Goal: Transaction & Acquisition: Obtain resource

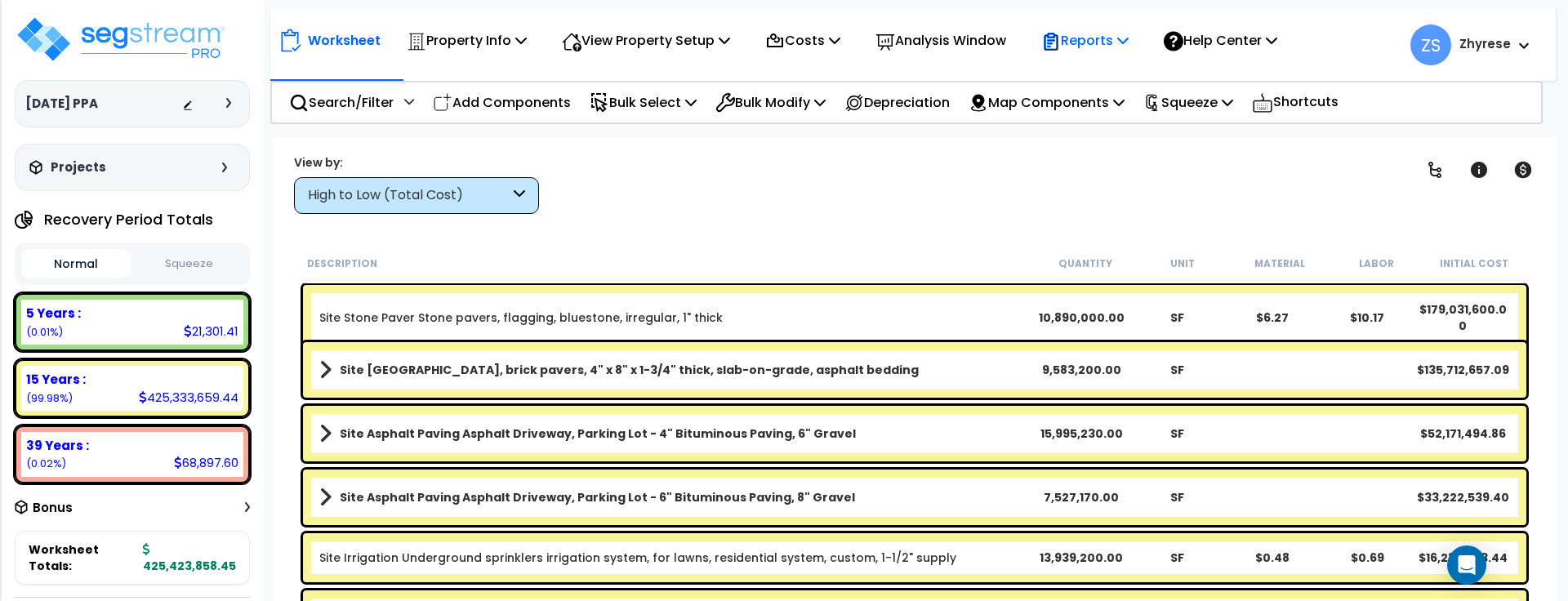
click at [1102, 48] on p "Reports" at bounding box center [1084, 40] width 87 height 22
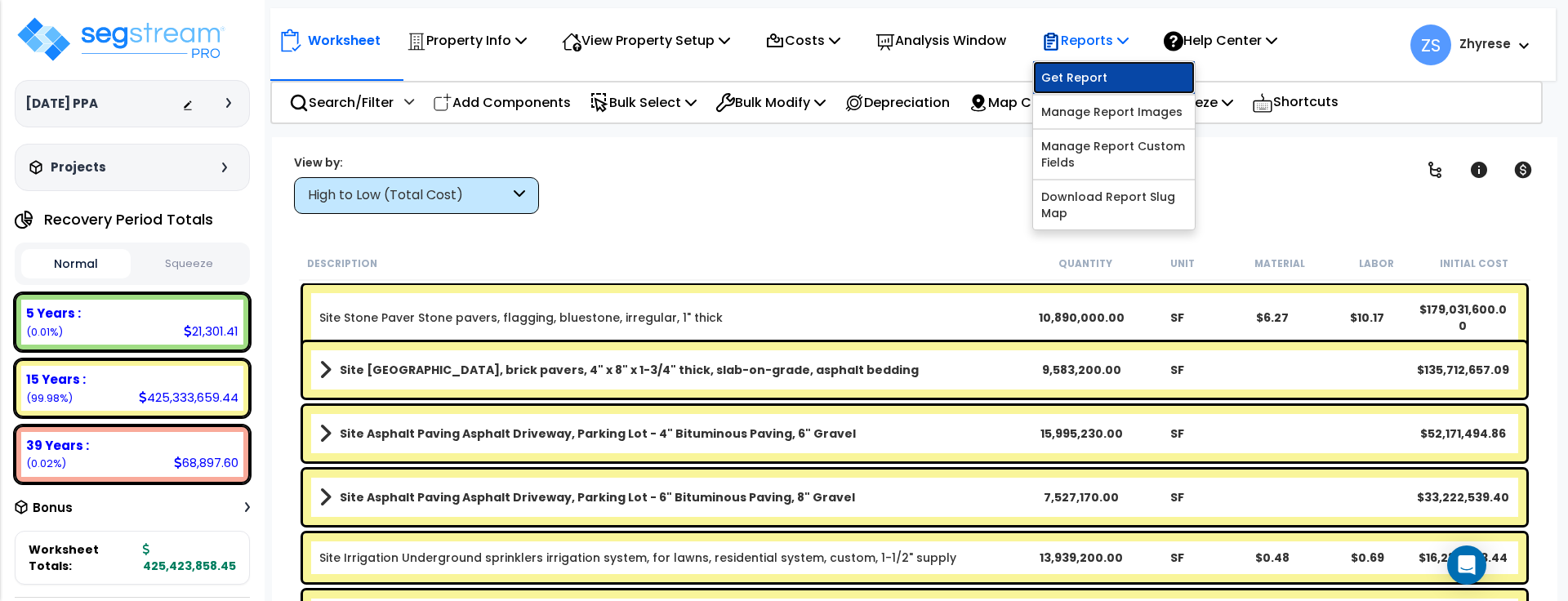
click at [1111, 78] on link "Get Report" at bounding box center [1114, 77] width 162 height 33
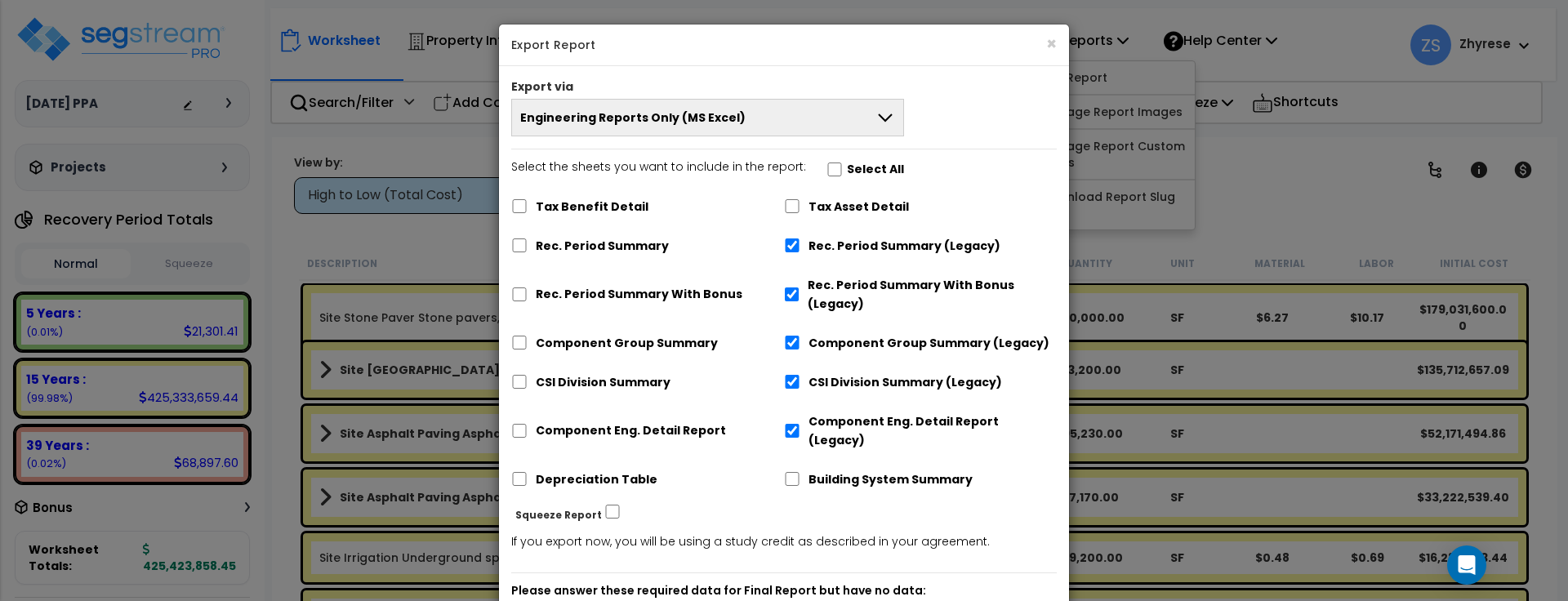
click at [851, 122] on button "Engineering Reports Only (MS Excel)" at bounding box center [707, 118] width 392 height 38
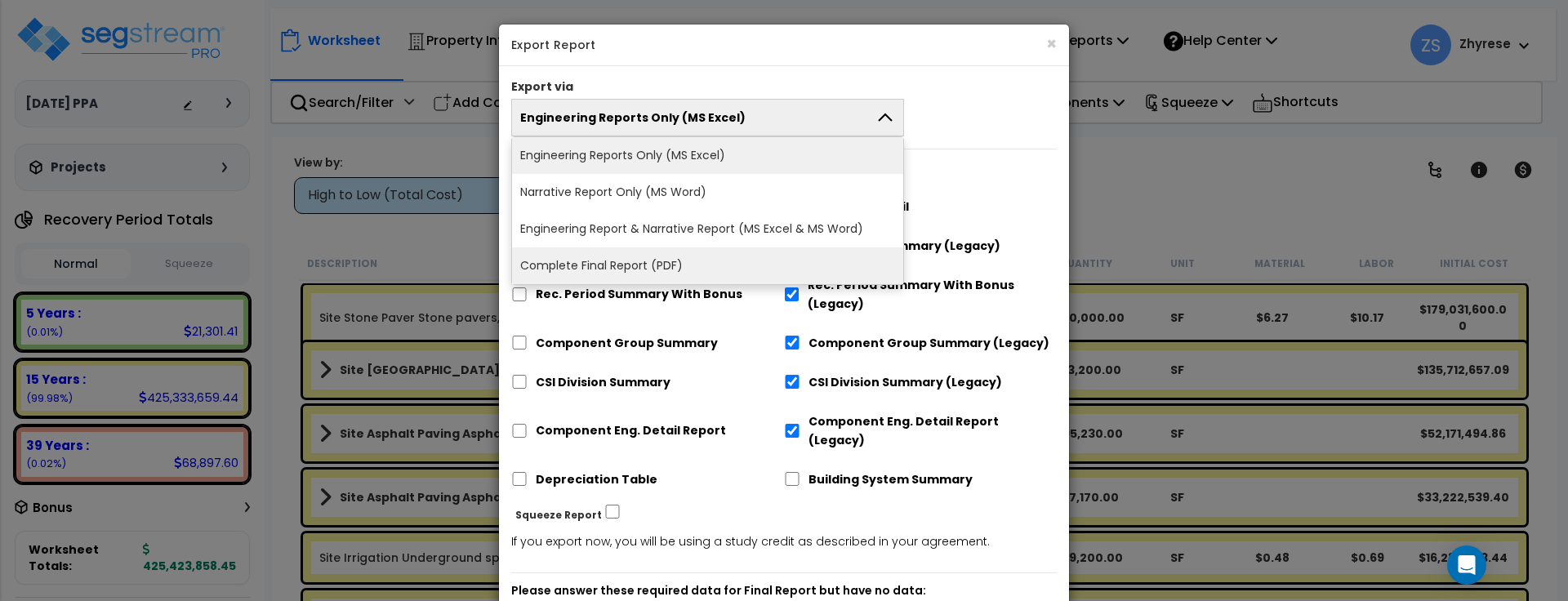
click at [772, 262] on li "Complete Final Report (PDF)" at bounding box center [708, 266] width 392 height 37
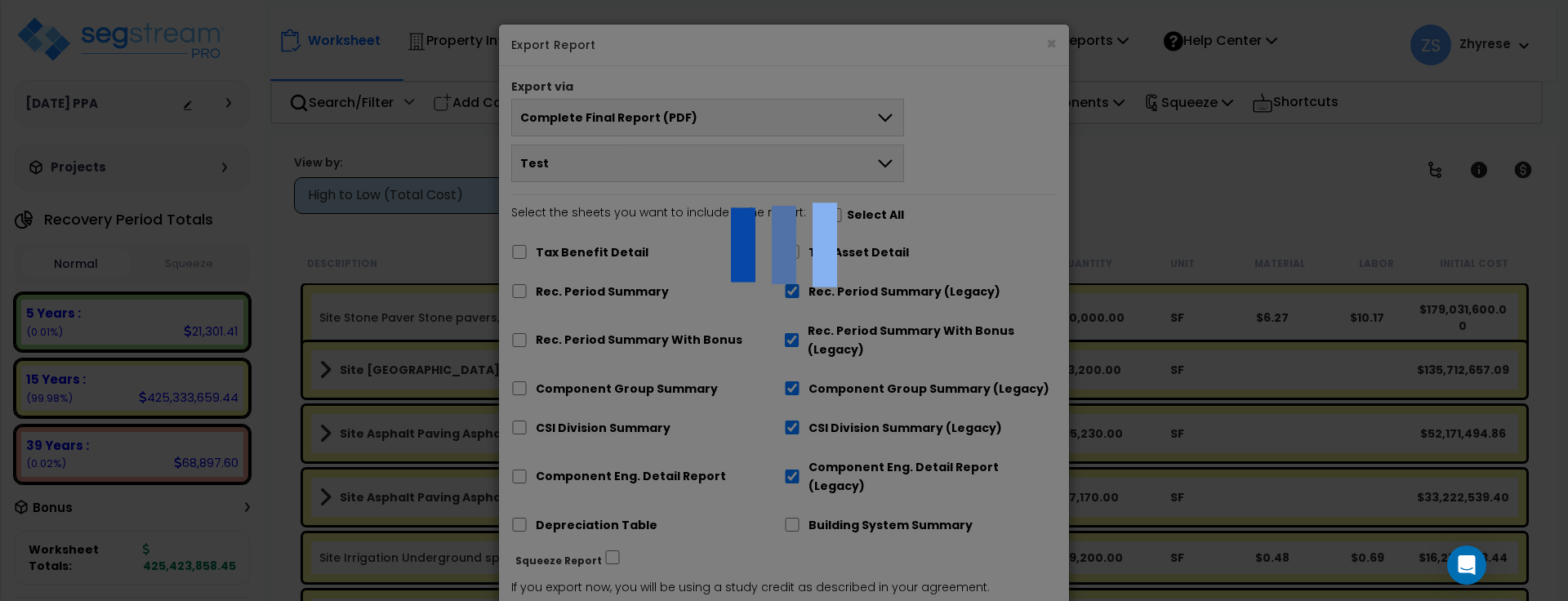
click at [866, 213] on div at bounding box center [784, 300] width 1568 height 601
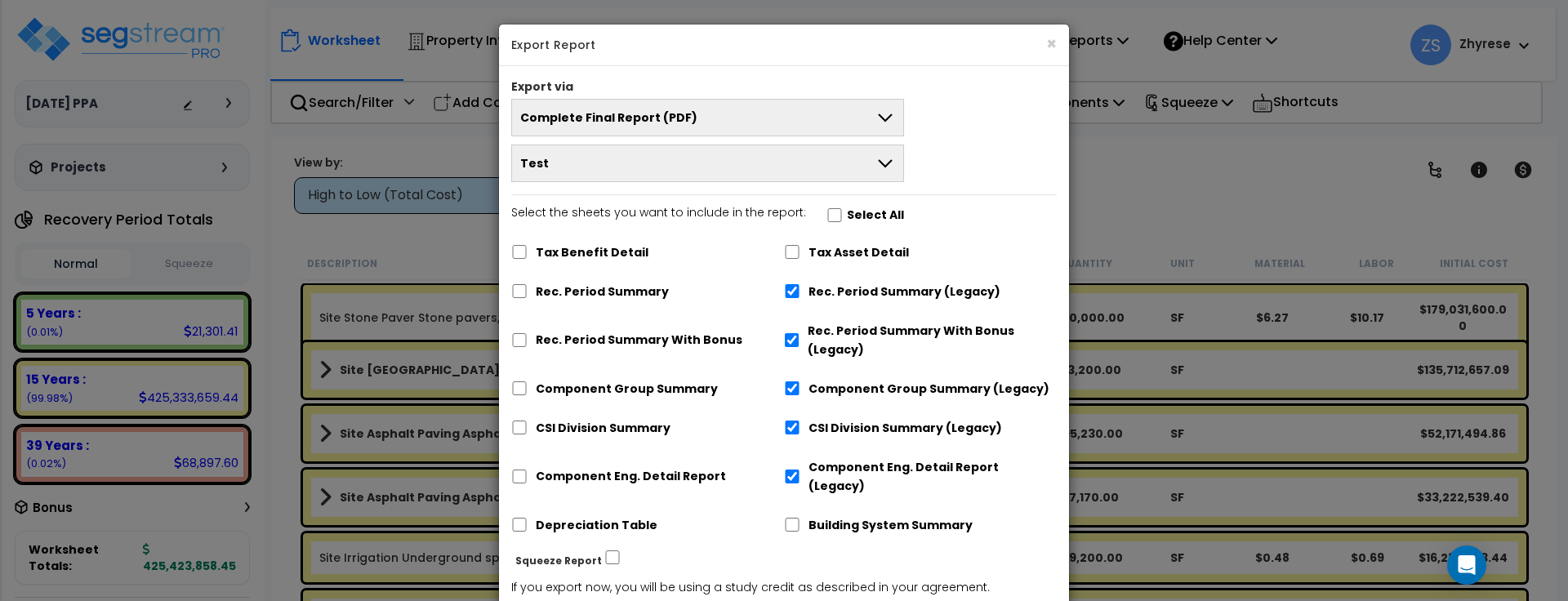
click at [866, 213] on label "Select All" at bounding box center [875, 215] width 57 height 19
click at [843, 213] on input "Select the sheets you want to include in the report: Select All" at bounding box center [834, 215] width 16 height 14
checkbox input "true"
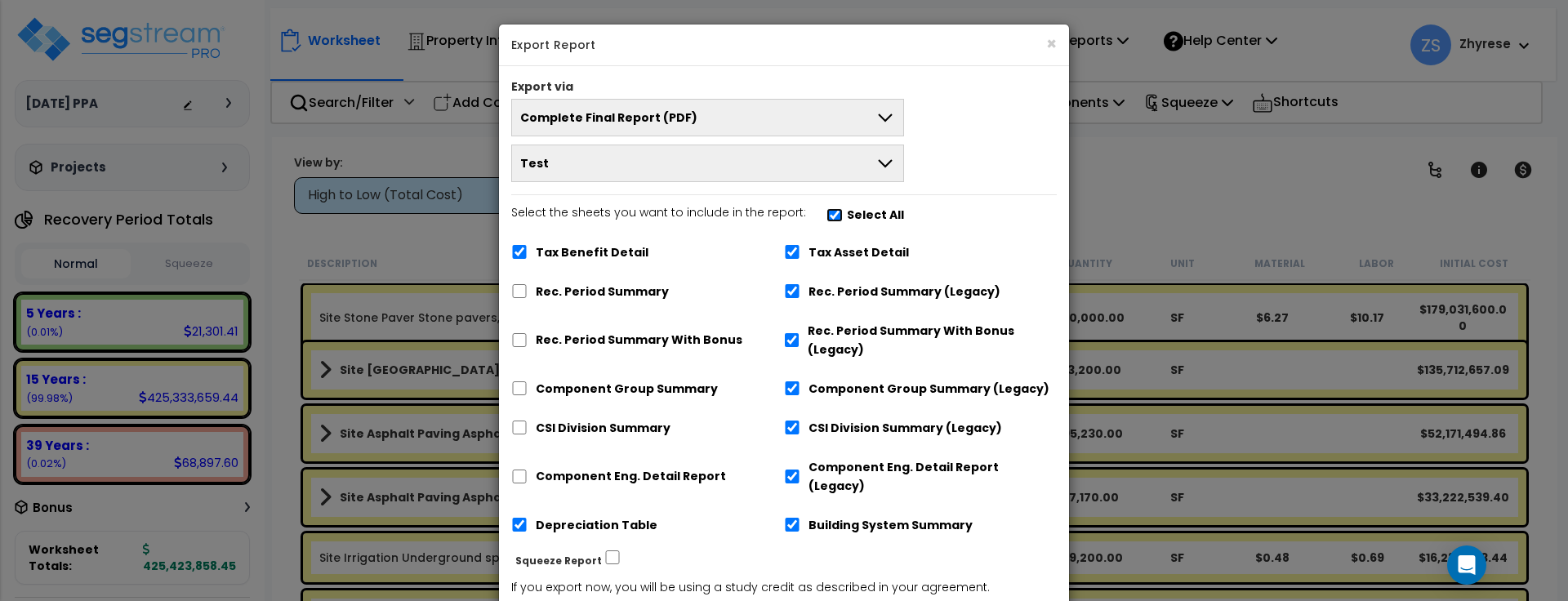
checkbox input "true"
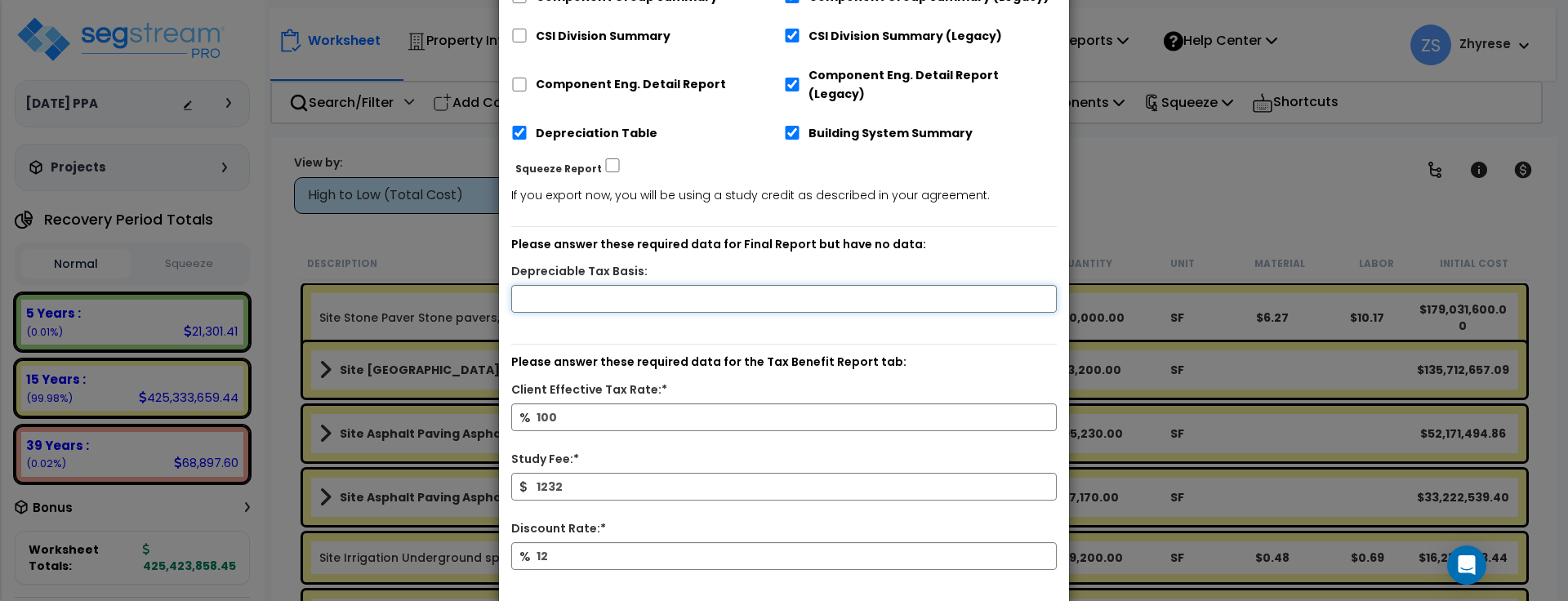
click at [849, 285] on input "text" at bounding box center [784, 299] width 545 height 28
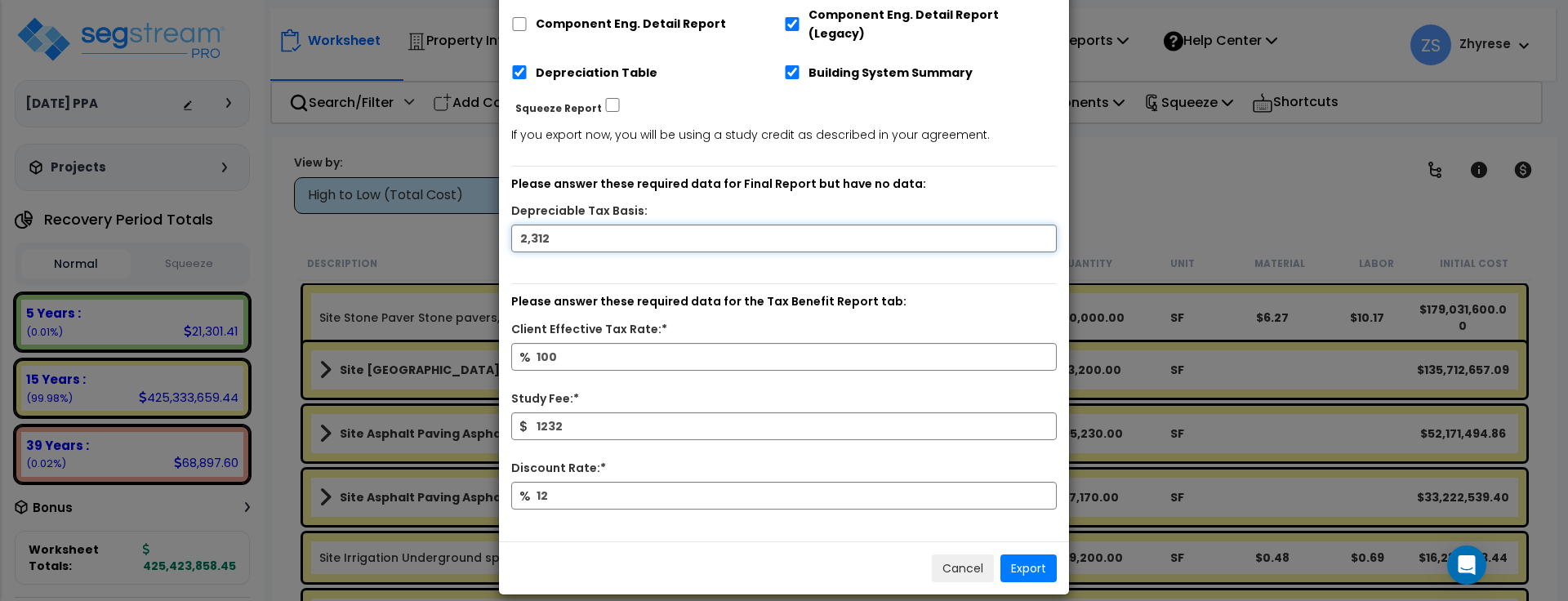
type input "2,312"
click at [1013, 554] on button "Export" at bounding box center [1028, 568] width 56 height 28
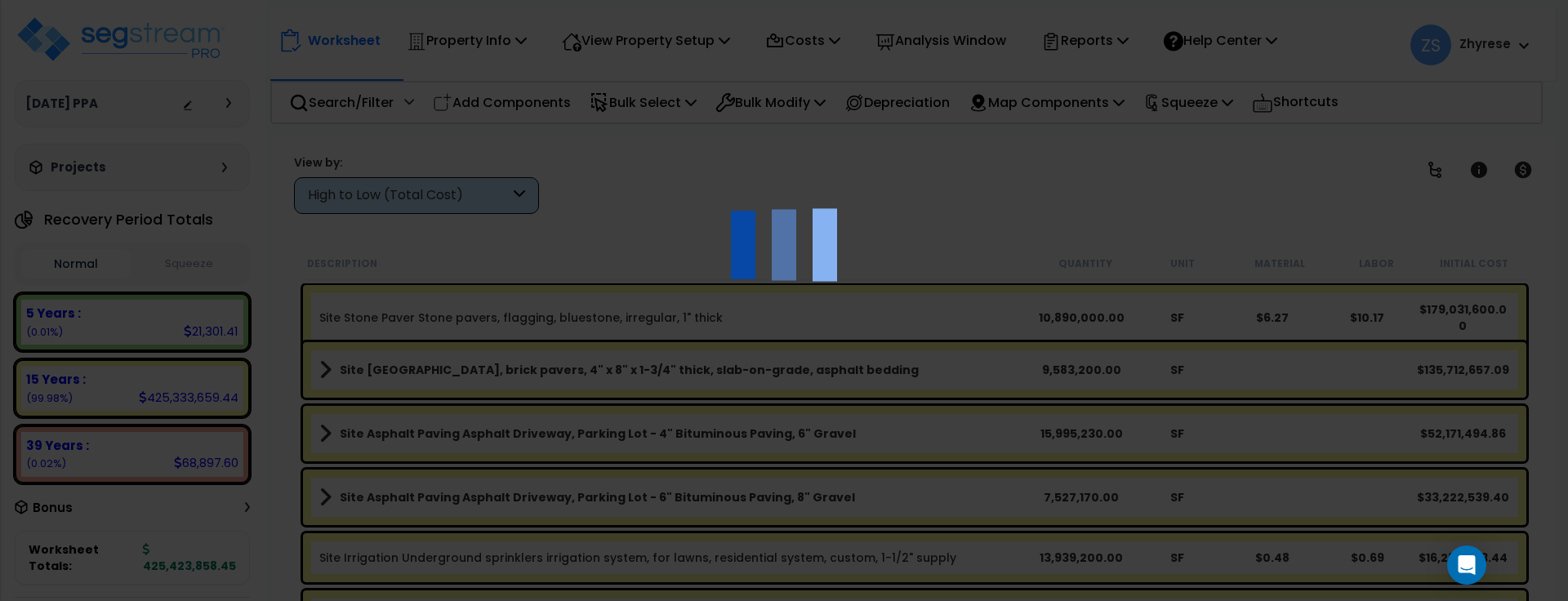
scroll to position [79, 0]
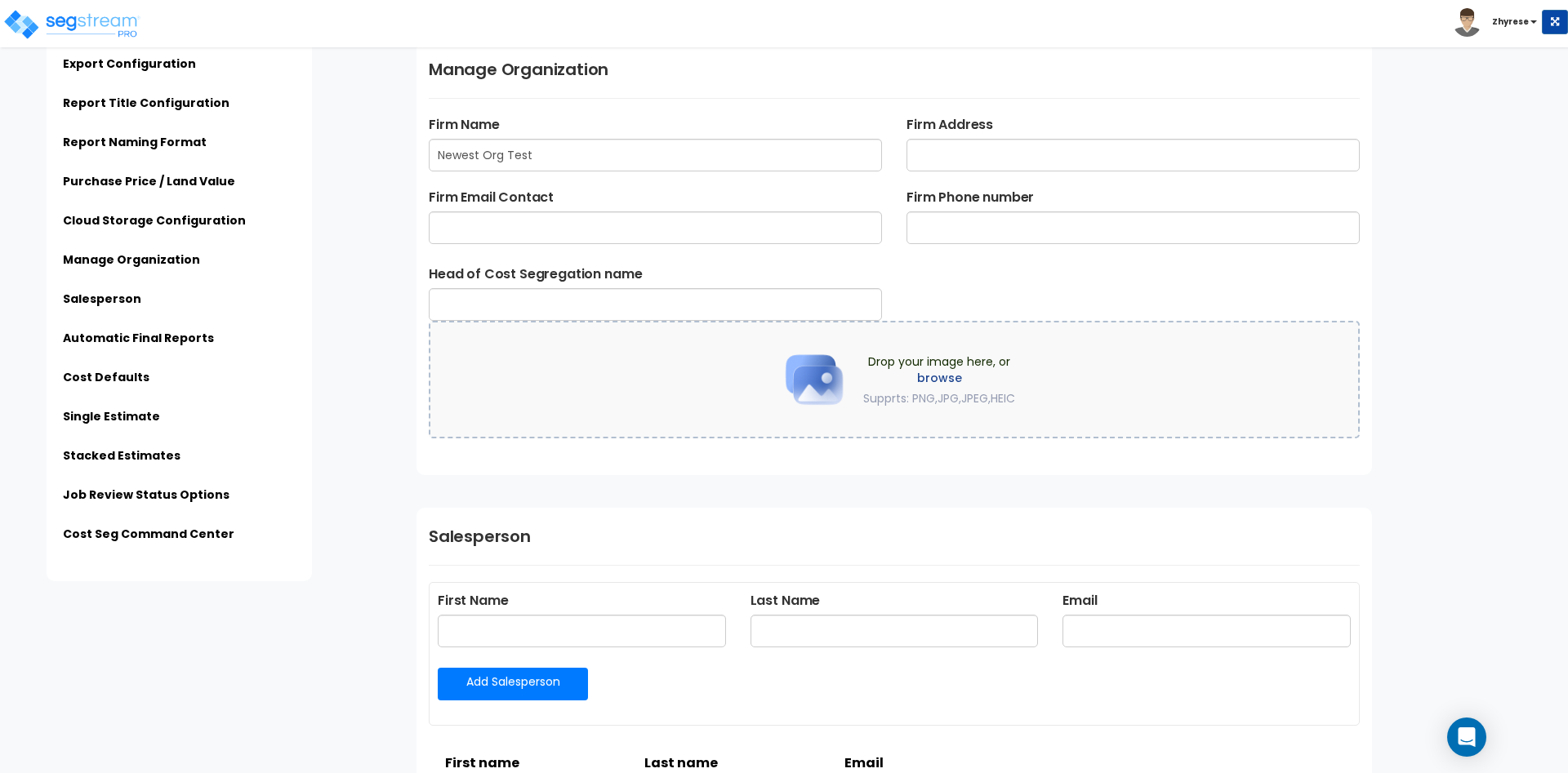
scroll to position [2499, 0]
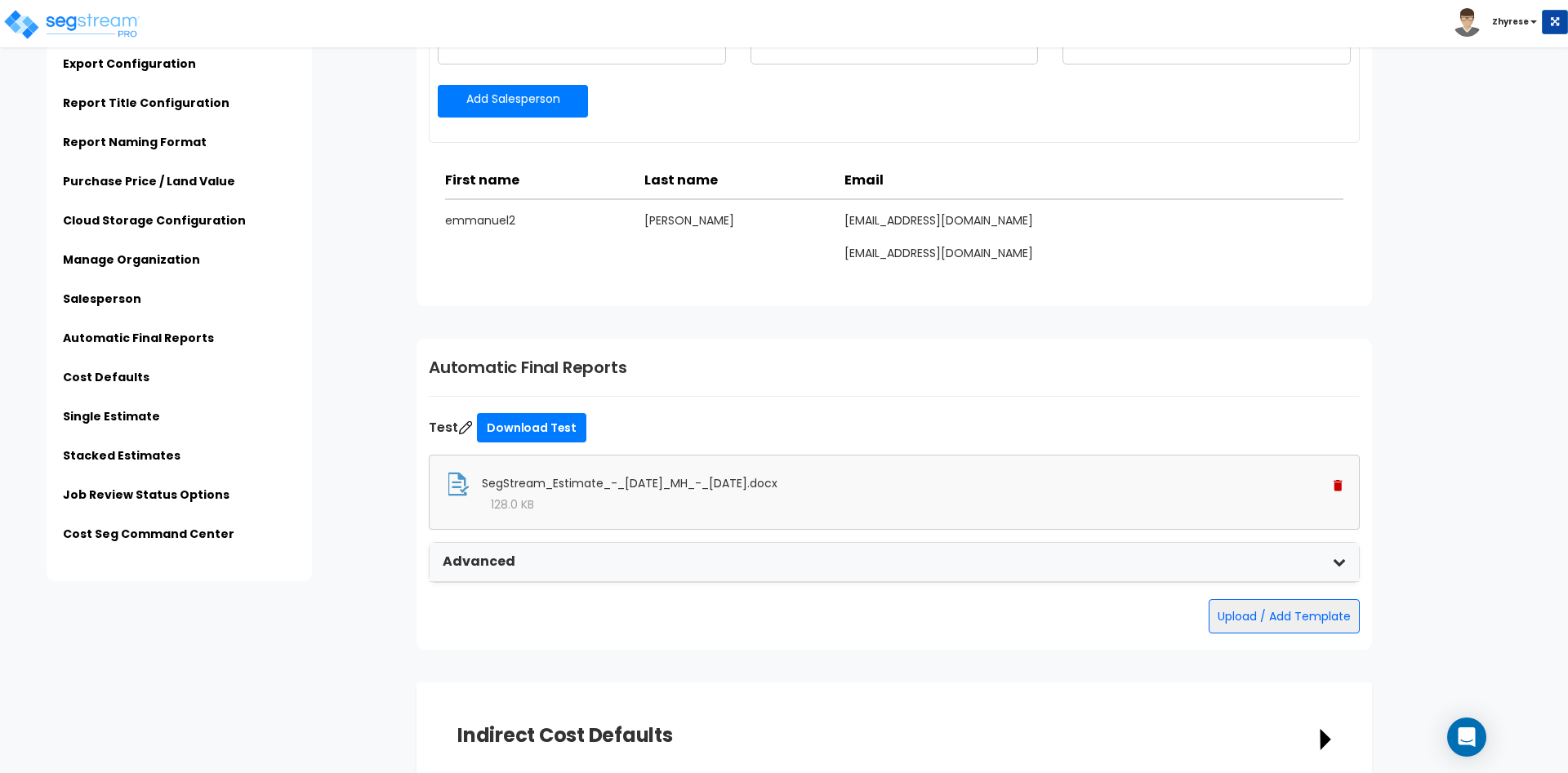
click at [1337, 477] on div "SegStream_Estimate_-_[DATE]_MH_-_[DATE].docx" at bounding box center [894, 484] width 897 height 25
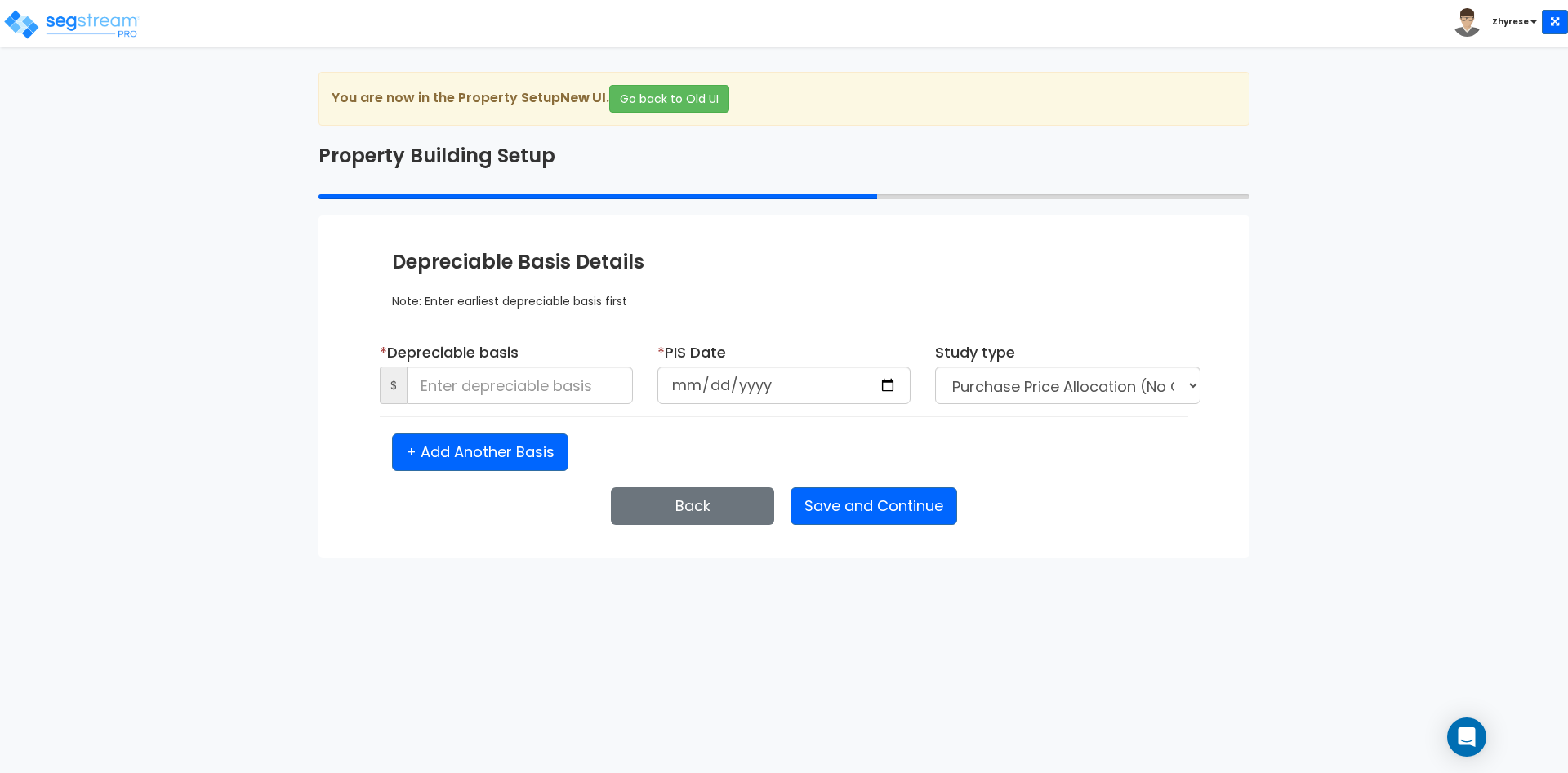
click at [1046, 557] on html "Toggle navigation Zhyrese" at bounding box center [784, 279] width 1568 height 557
